Goal: Check status: Check status

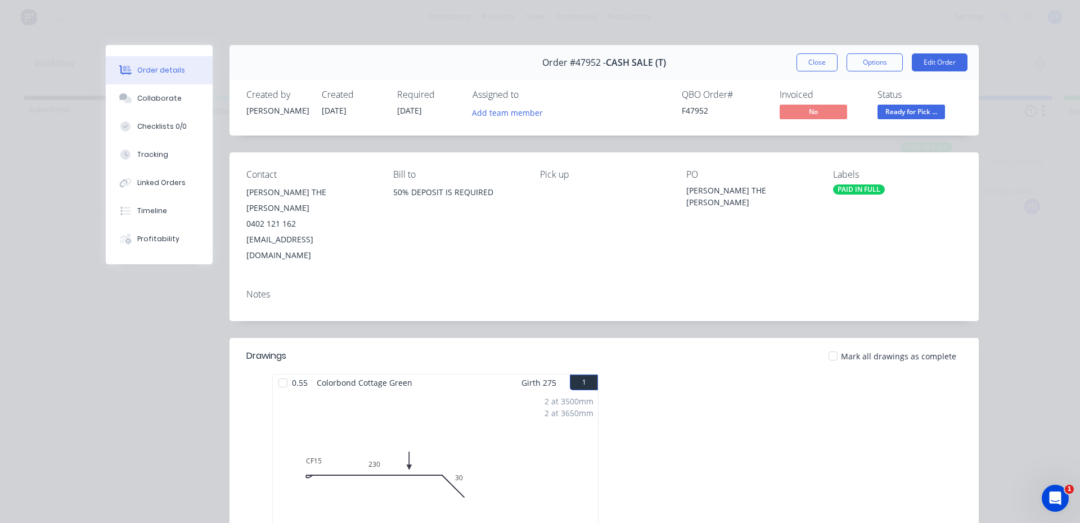
click at [916, 110] on span "Ready for Pick ..." at bounding box center [910, 112] width 67 height 14
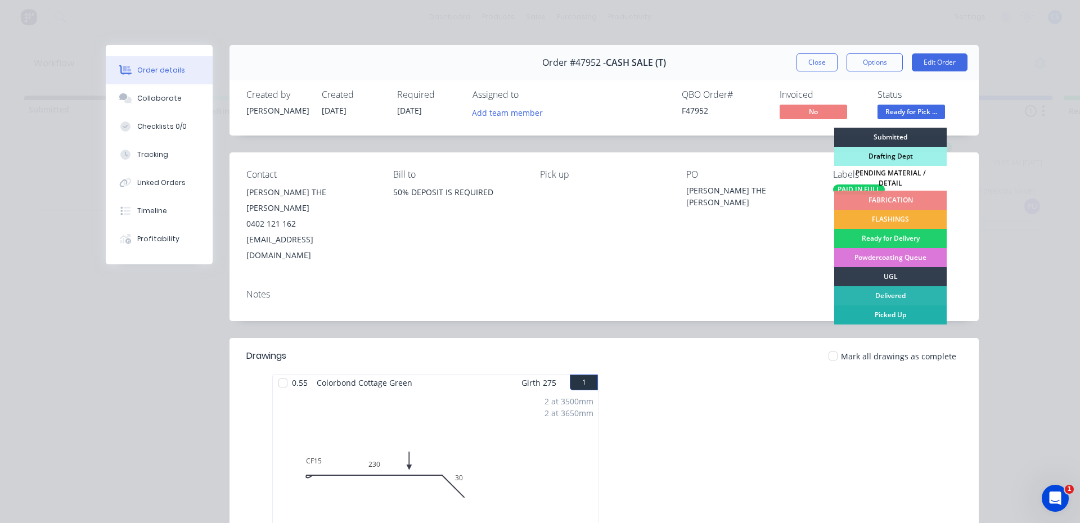
click at [873, 312] on div "Picked Up" at bounding box center [890, 314] width 112 height 19
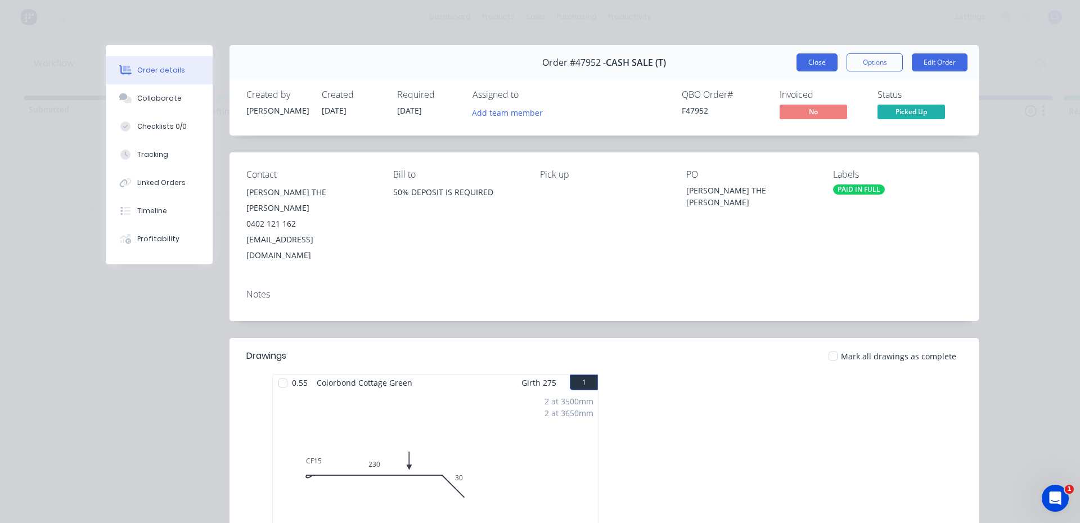
click at [810, 61] on button "Close" at bounding box center [816, 62] width 41 height 18
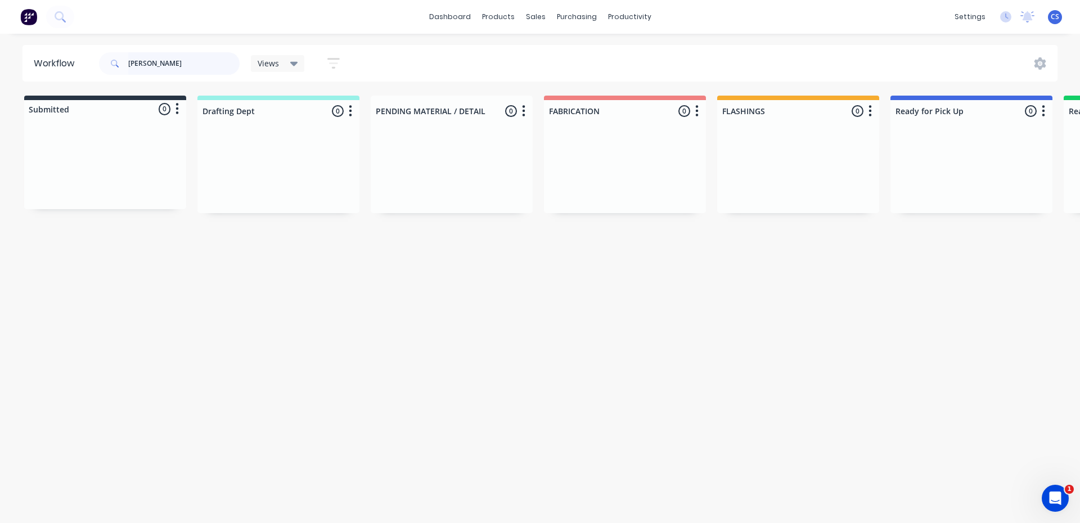
drag, startPoint x: 170, startPoint y: 69, endPoint x: 25, endPoint y: 47, distance: 146.3
click at [25, 47] on header "Workflow [PERSON_NAME] Views Save new view None (Default) edit [PERSON_NAME] ed…" at bounding box center [539, 63] width 1035 height 37
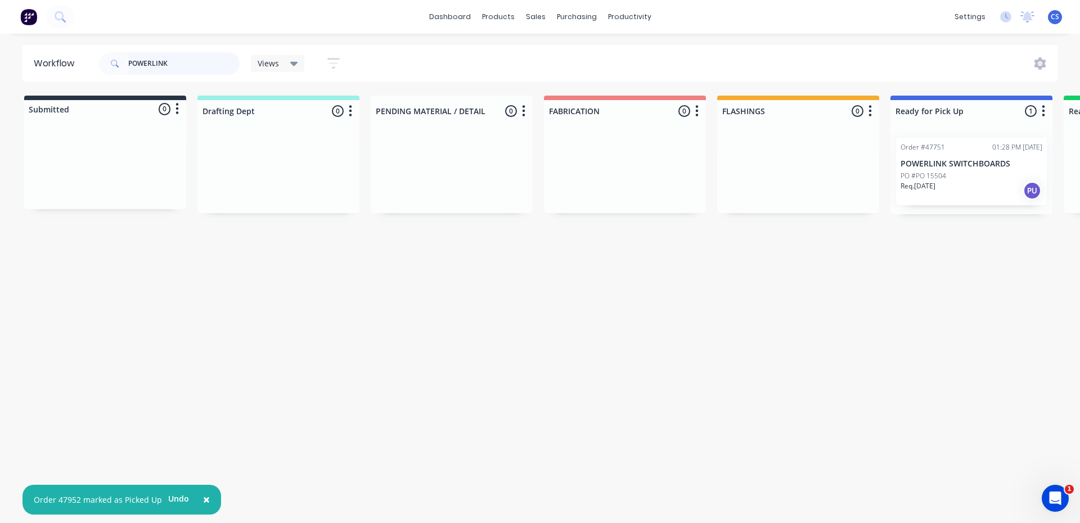
type input "POWERLINK"
click at [966, 186] on div "Req. [DATE] PU" at bounding box center [971, 190] width 142 height 19
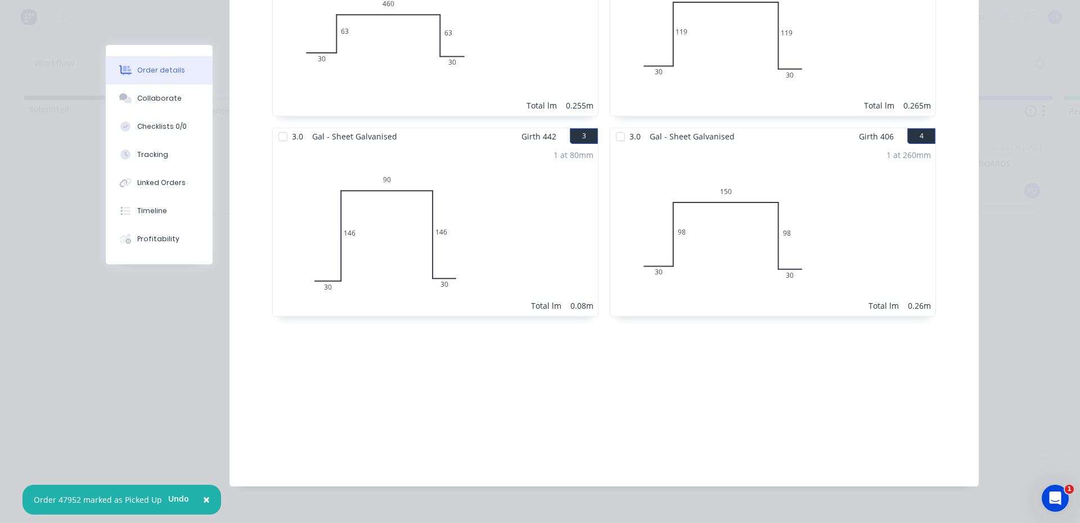
scroll to position [150, 0]
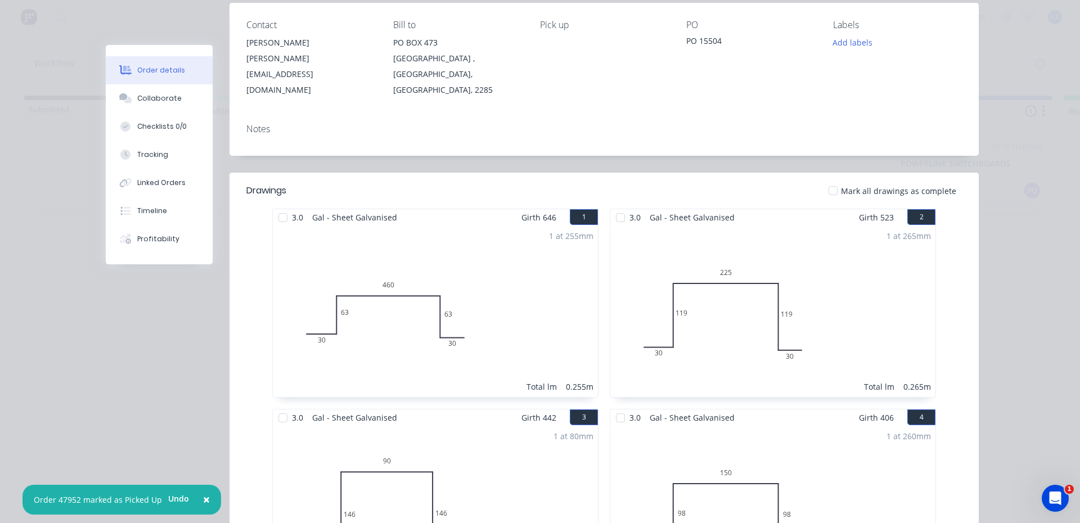
drag, startPoint x: 167, startPoint y: 93, endPoint x: 346, endPoint y: 149, distance: 188.0
click at [172, 93] on button "Collaborate" at bounding box center [159, 98] width 107 height 28
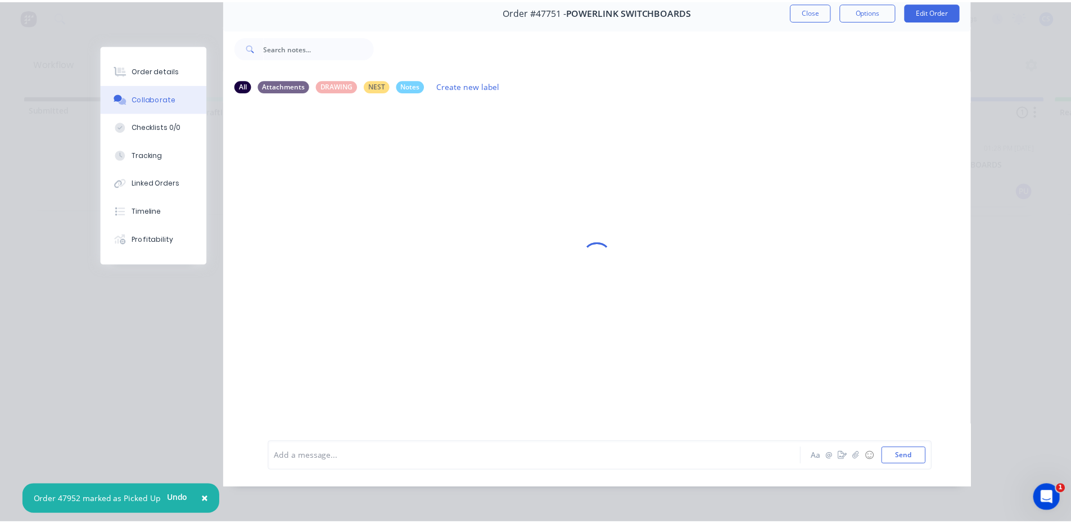
scroll to position [0, 0]
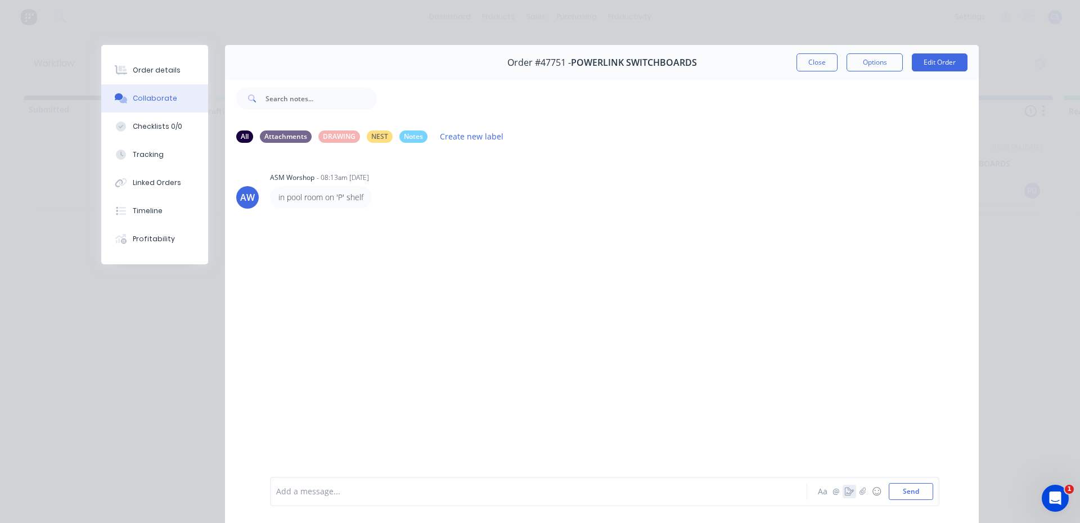
click at [845, 495] on icon "button" at bounding box center [849, 492] width 9 height 8
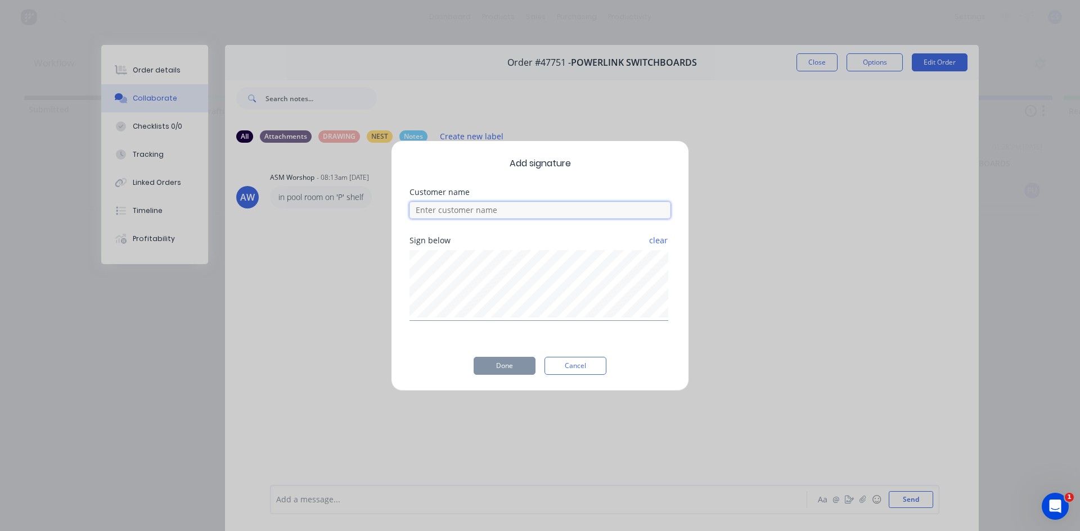
click at [477, 209] on input at bounding box center [539, 210] width 261 height 17
type input "RONAN"
click at [504, 366] on button "Done" at bounding box center [505, 366] width 62 height 18
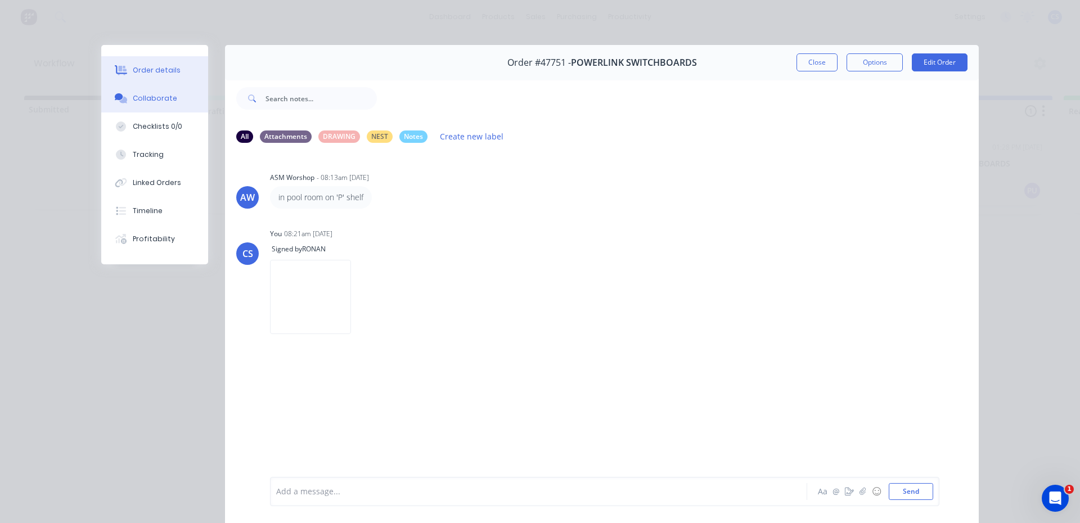
drag, startPoint x: 121, startPoint y: 68, endPoint x: 146, endPoint y: 65, distance: 25.5
click at [121, 68] on icon at bounding box center [121, 70] width 13 height 10
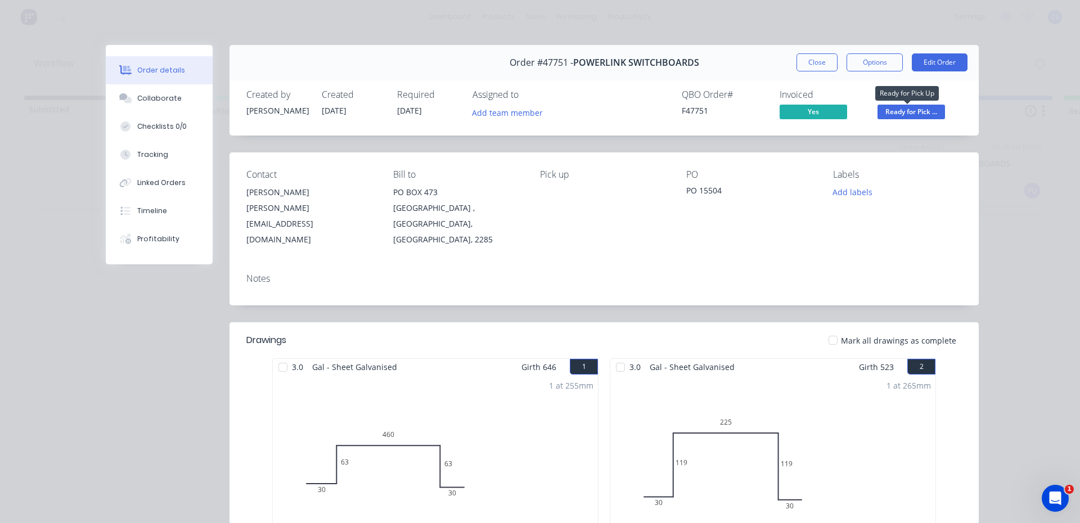
click at [934, 114] on span "Ready for Pick ..." at bounding box center [910, 112] width 67 height 14
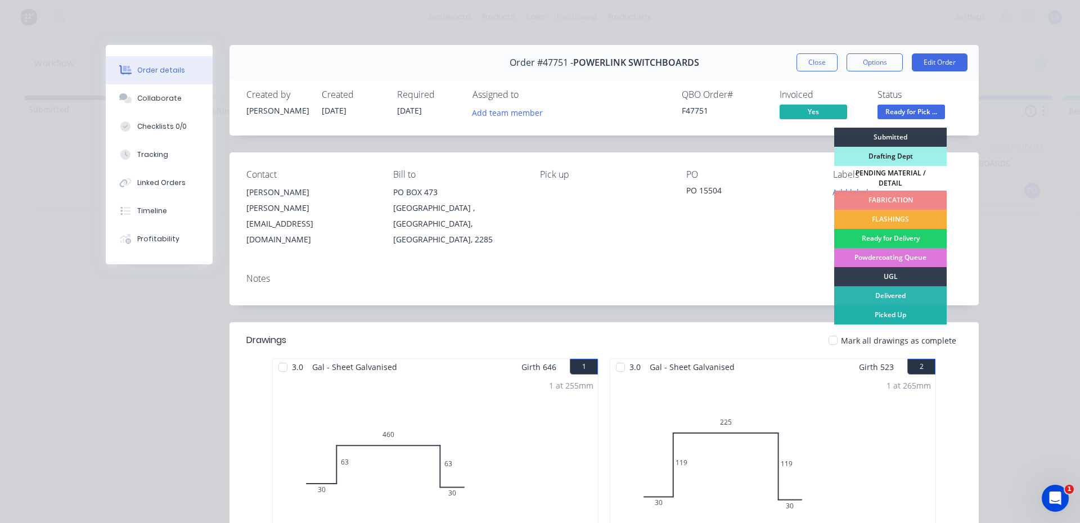
click at [895, 305] on div "Picked Up" at bounding box center [890, 314] width 112 height 19
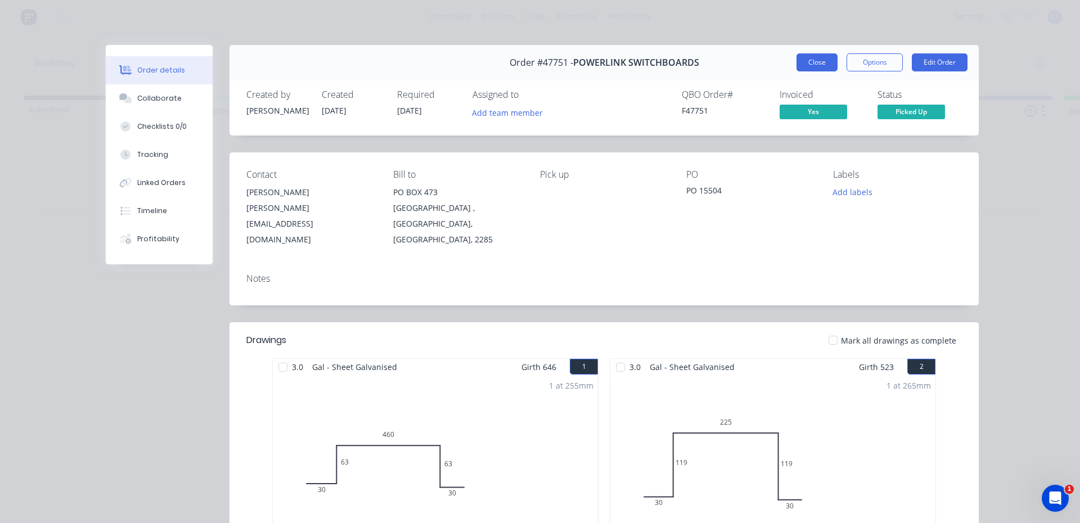
click at [796, 60] on button "Close" at bounding box center [816, 62] width 41 height 18
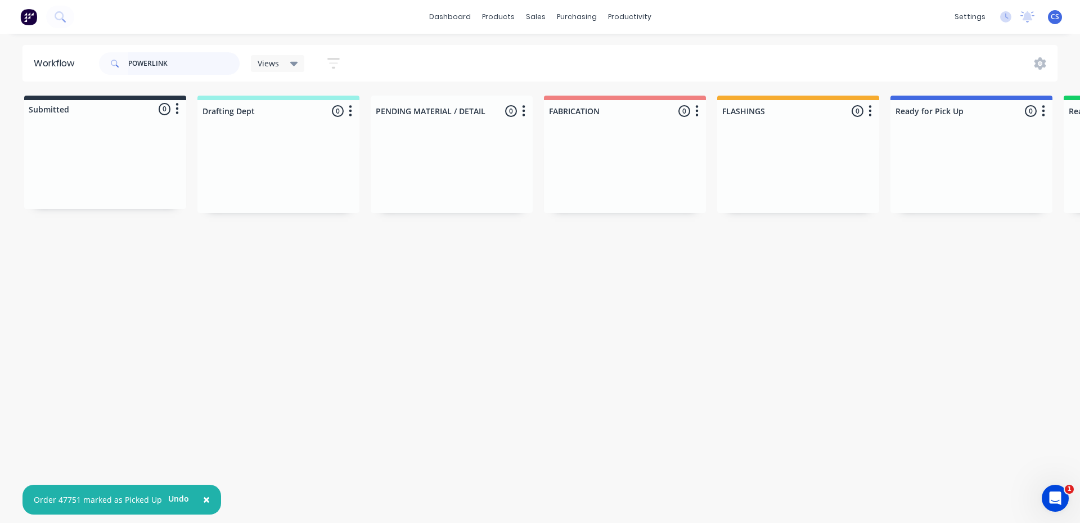
drag, startPoint x: 213, startPoint y: 65, endPoint x: 0, endPoint y: 67, distance: 213.1
click at [0, 67] on div "Workflow POWERLINK Views Save new view None (Default) edit Nilesh edit Producti…" at bounding box center [540, 63] width 1080 height 37
